Goal: Task Accomplishment & Management: Manage account settings

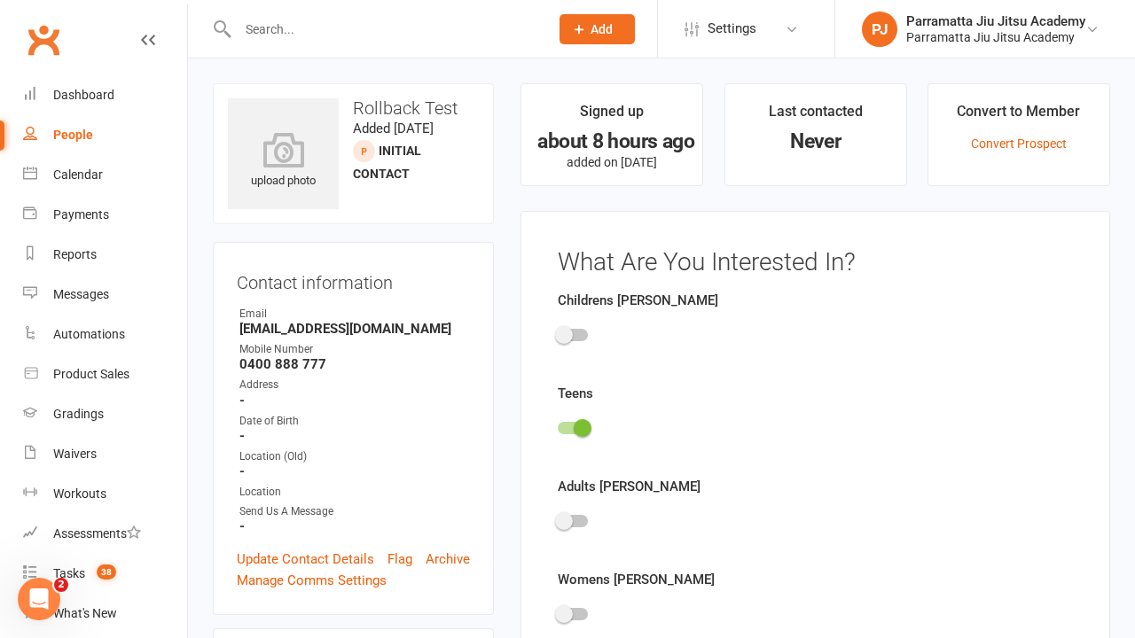
scroll to position [122, 0]
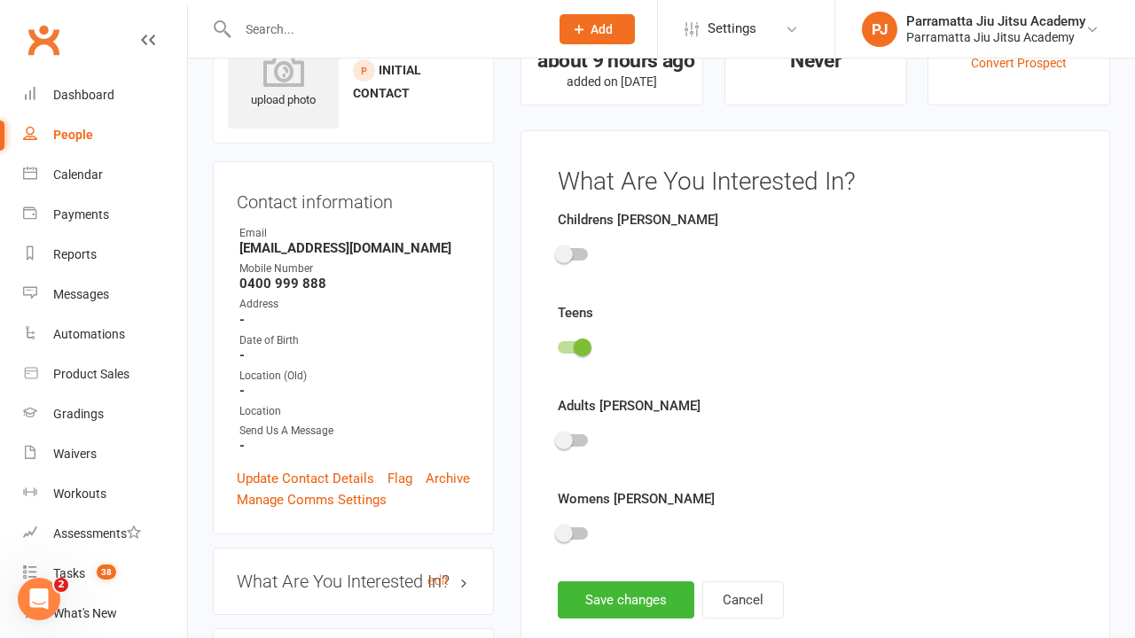
scroll to position [122, 0]
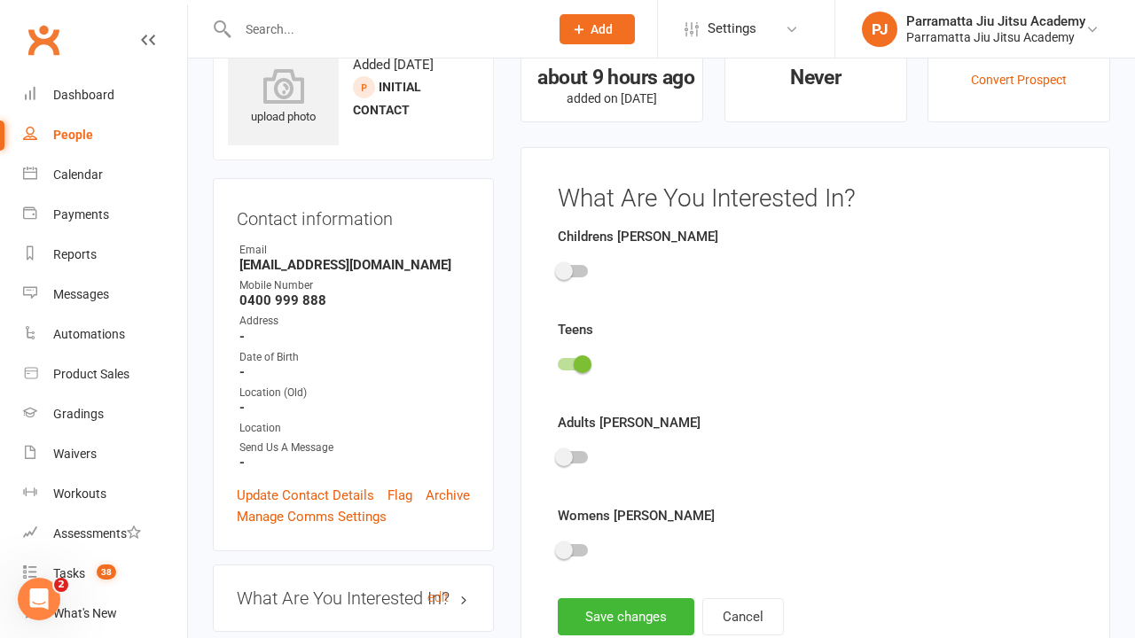
scroll to position [122, 0]
